Goal: Task Accomplishment & Management: Use online tool/utility

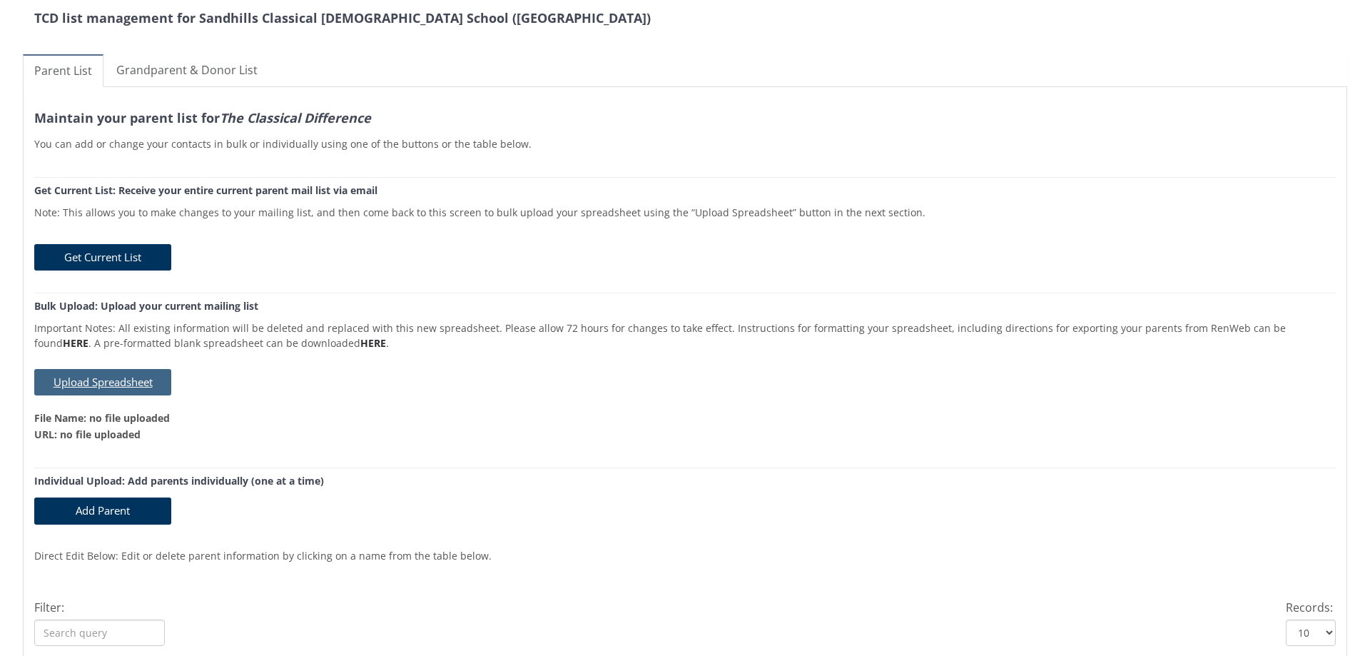
click at [118, 377] on button "Upload Spreadsheet" at bounding box center [102, 382] width 137 height 26
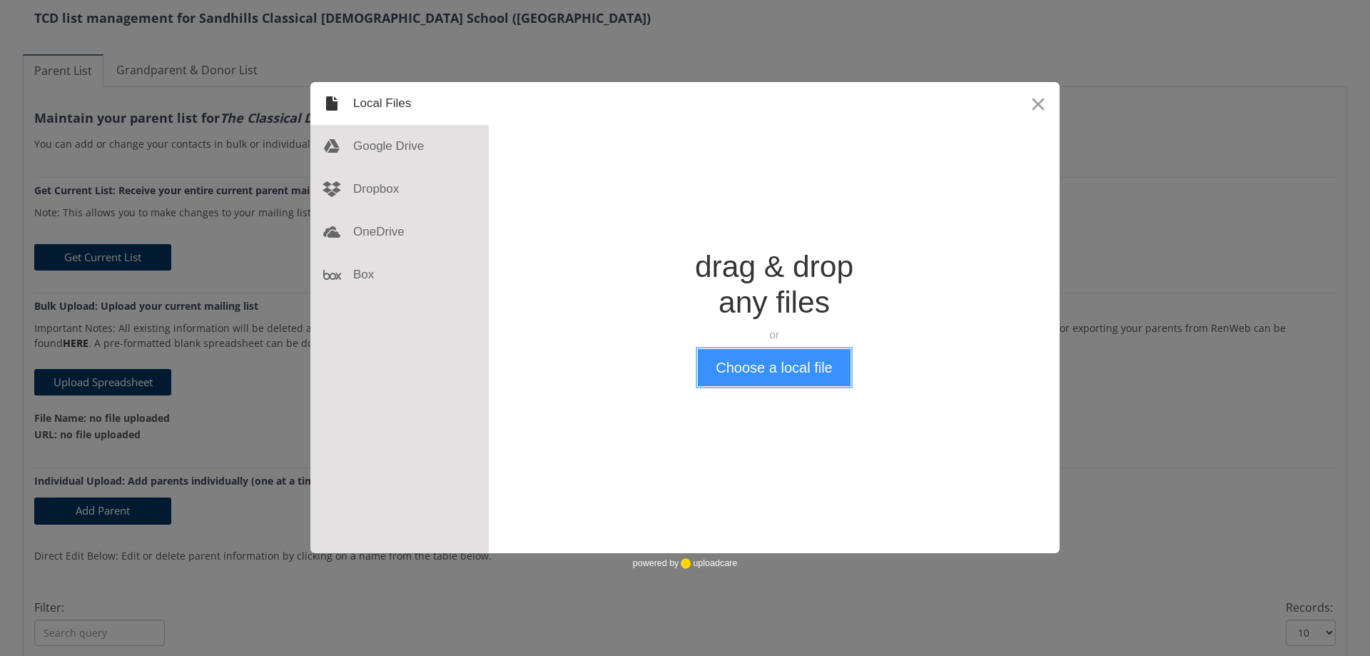
click at [785, 377] on button "Choose a local file" at bounding box center [774, 367] width 152 height 37
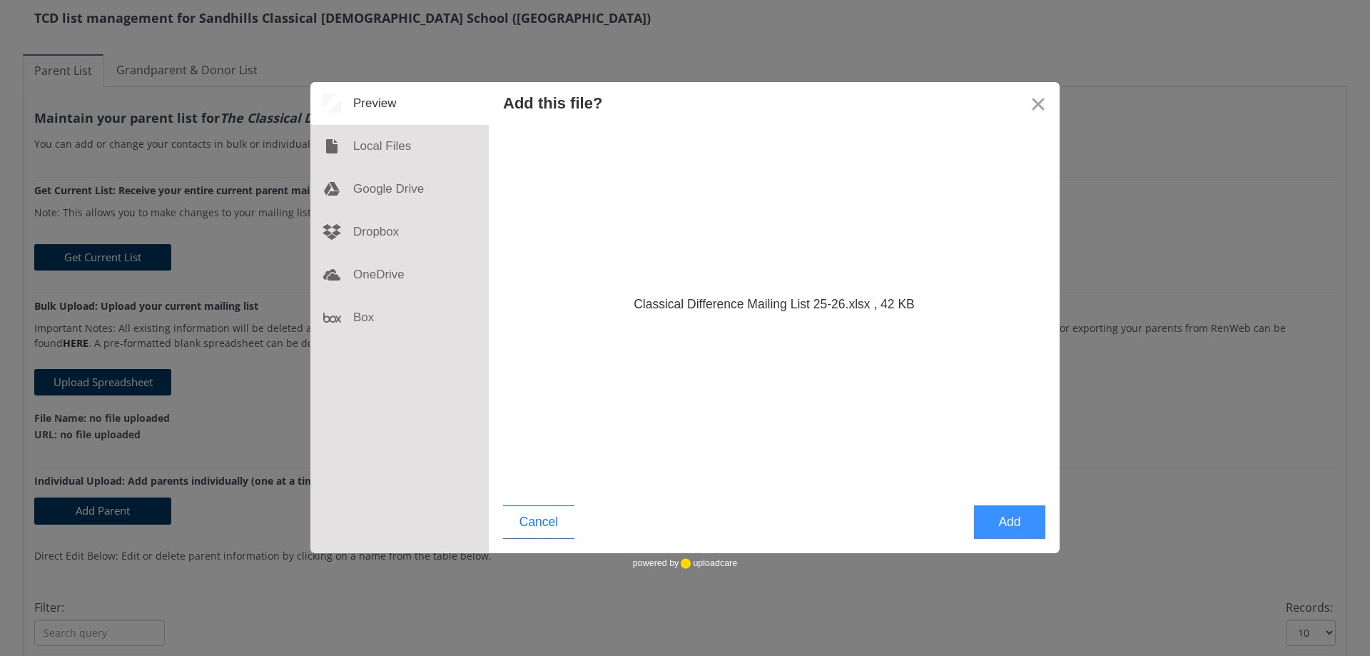
click at [1001, 518] on button "Add" at bounding box center [1009, 522] width 71 height 34
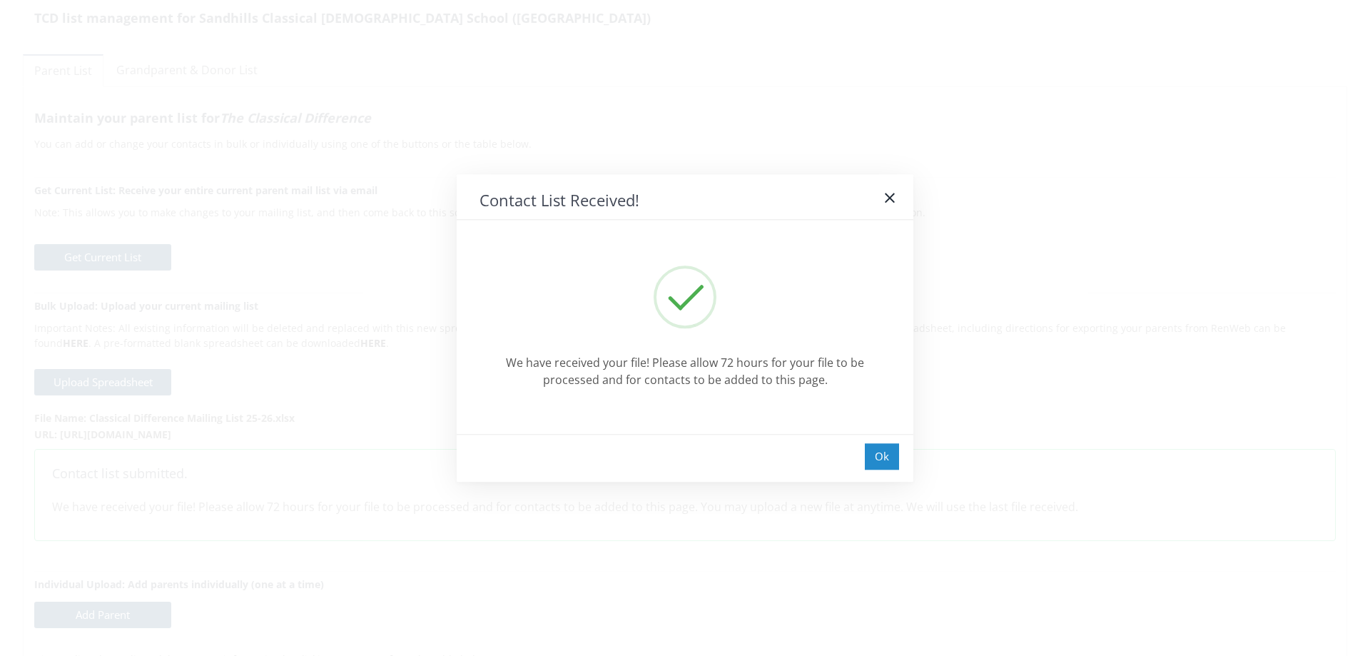
click at [885, 461] on div "Ok" at bounding box center [882, 456] width 34 height 26
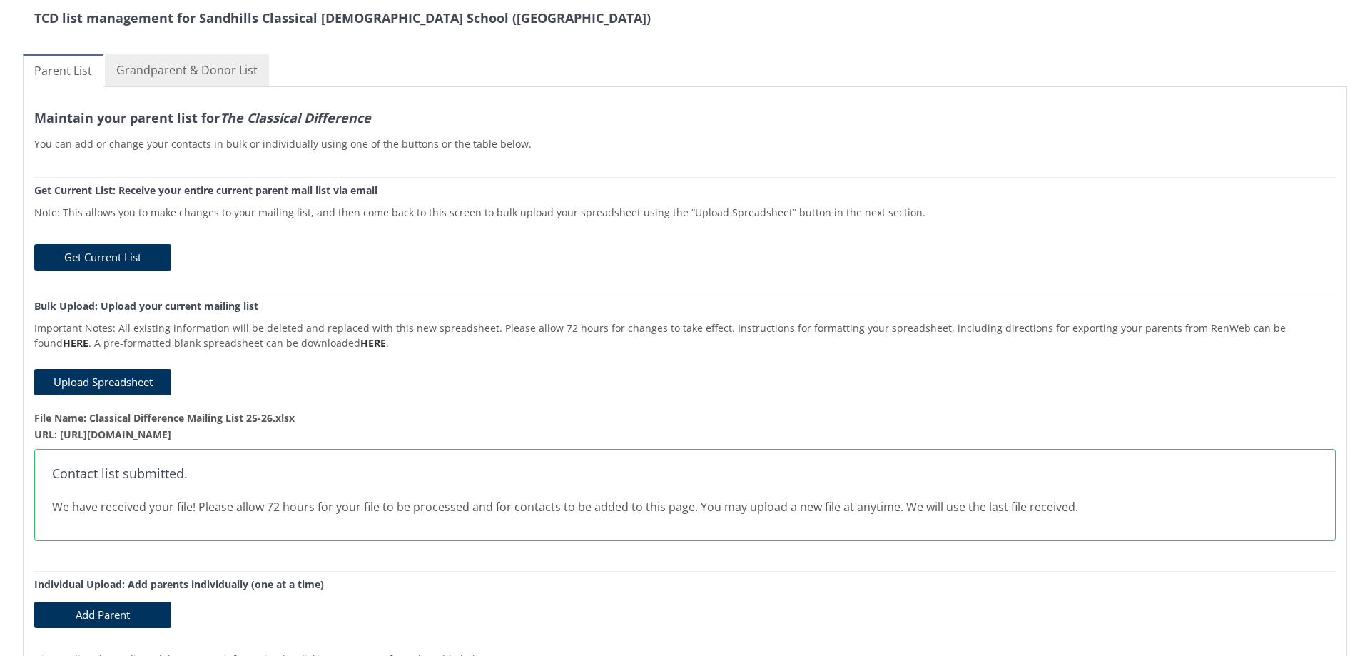
click at [211, 73] on link "Grandparent & Donor List" at bounding box center [187, 70] width 164 height 32
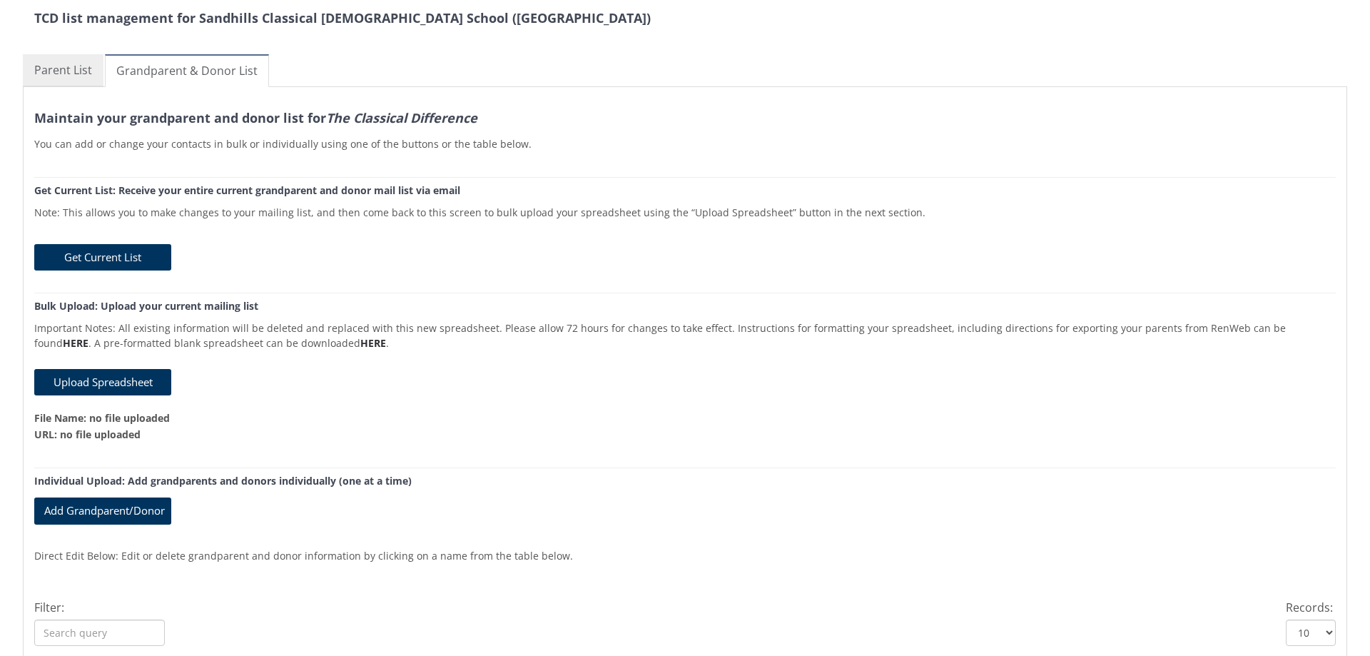
click at [80, 78] on link "Parent List" at bounding box center [63, 70] width 81 height 32
